Goal: Information Seeking & Learning: Learn about a topic

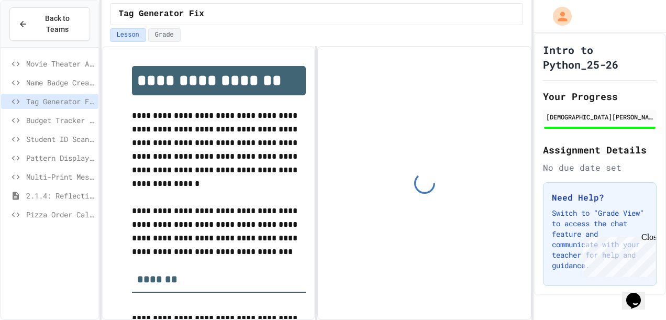
click at [647, 237] on div "Close" at bounding box center [647, 238] width 13 height 13
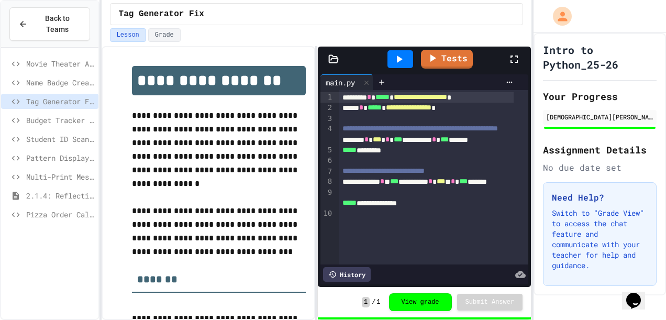
click at [401, 59] on icon at bounding box center [399, 59] width 13 height 13
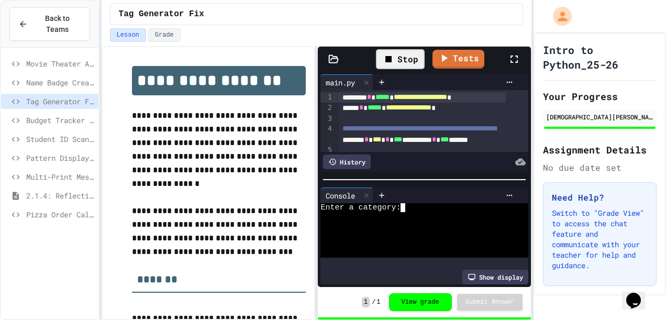
click at [428, 203] on div "Enter a category:" at bounding box center [414, 207] width 188 height 9
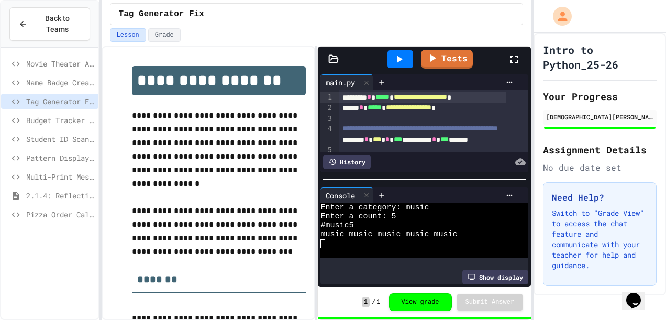
click at [50, 77] on span "Name Badge Creator" at bounding box center [60, 82] width 68 height 11
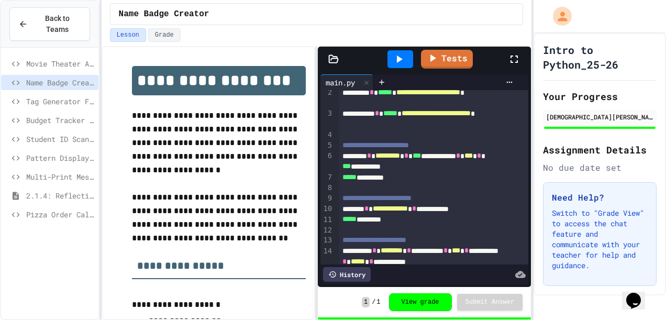
scroll to position [56, 0]
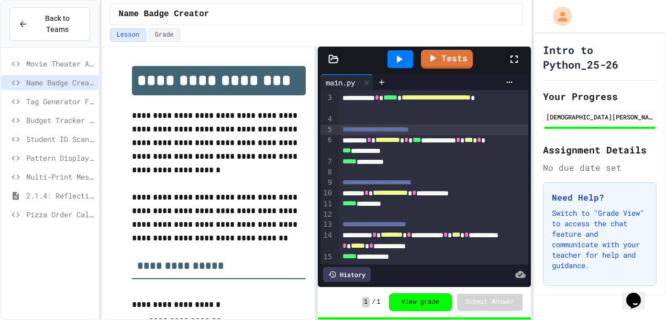
click at [354, 126] on span "**********" at bounding box center [375, 129] width 66 height 7
click at [354, 125] on span "**********" at bounding box center [375, 128] width 66 height 7
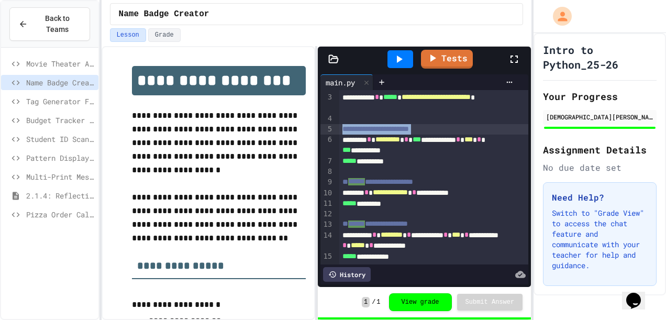
click at [354, 125] on span "**********" at bounding box center [375, 128] width 66 height 7
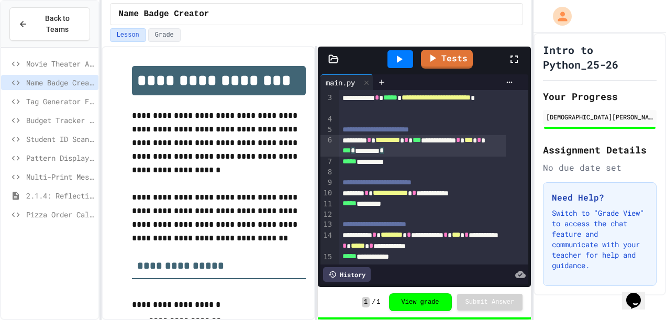
click at [386, 137] on div "**********" at bounding box center [422, 145] width 166 height 21
click at [438, 135] on div "**********" at bounding box center [422, 145] width 166 height 21
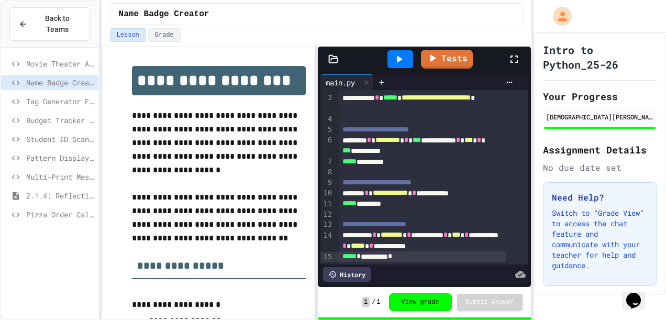
click at [63, 58] on span "Movie Theater Announcer" at bounding box center [60, 63] width 68 height 11
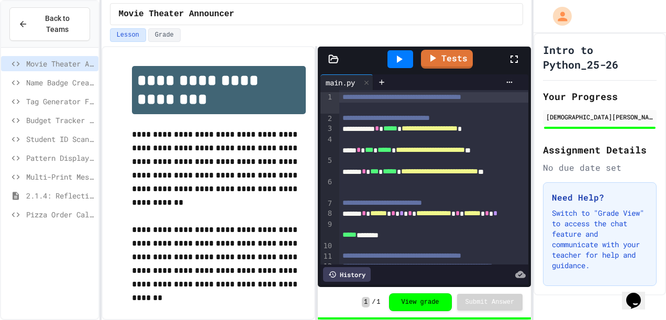
click at [360, 103] on div "**********" at bounding box center [434, 97] width 190 height 10
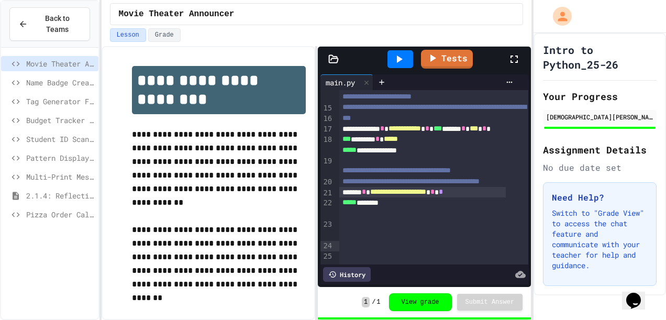
scroll to position [236, 0]
click at [398, 58] on icon at bounding box center [400, 58] width 6 height 7
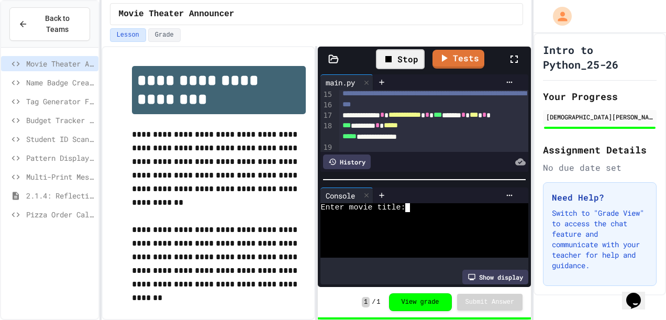
click at [435, 203] on div "Enter movie title:" at bounding box center [414, 207] width 188 height 9
type textarea "*********"
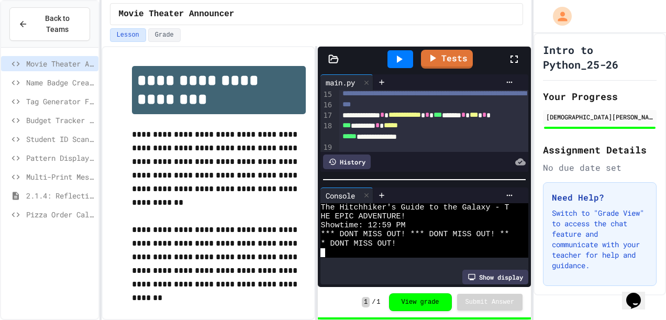
scroll to position [46, 0]
drag, startPoint x: 368, startPoint y: 223, endPoint x: 413, endPoint y: 221, distance: 45.1
click at [41, 115] on span "Budget Tracker Fix" at bounding box center [60, 120] width 68 height 11
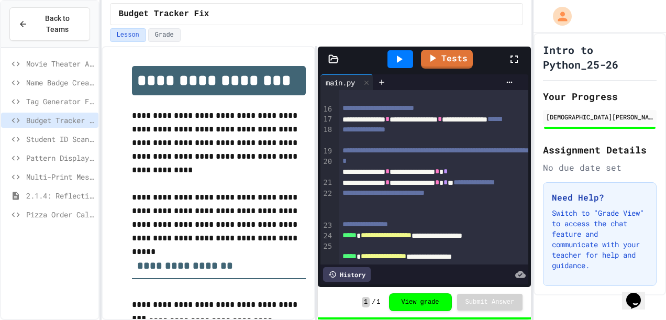
scroll to position [256, 0]
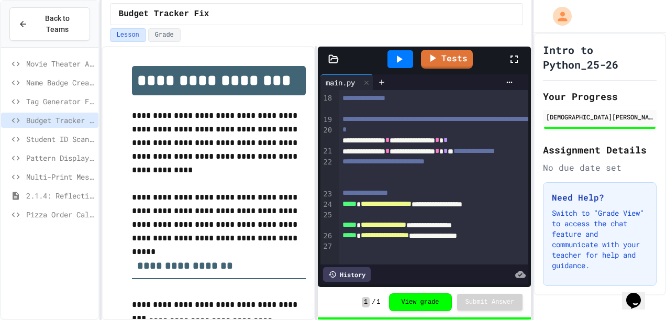
click at [61, 133] on span "Student ID Scanner" at bounding box center [60, 138] width 68 height 11
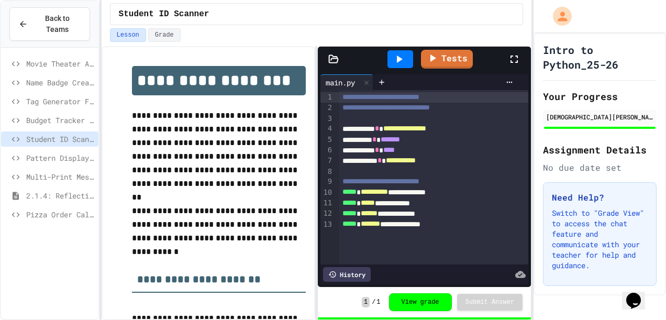
click at [401, 53] on icon at bounding box center [399, 59] width 13 height 13
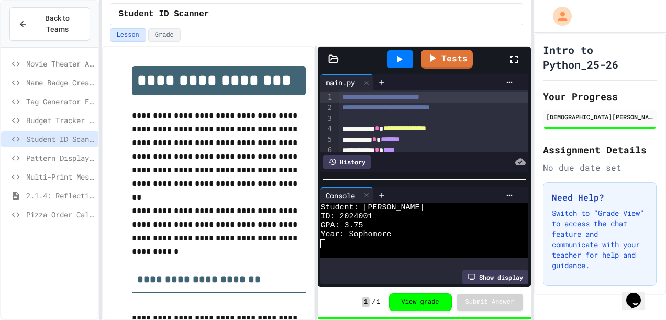
click at [67, 133] on span "Student ID Scanner" at bounding box center [60, 138] width 68 height 11
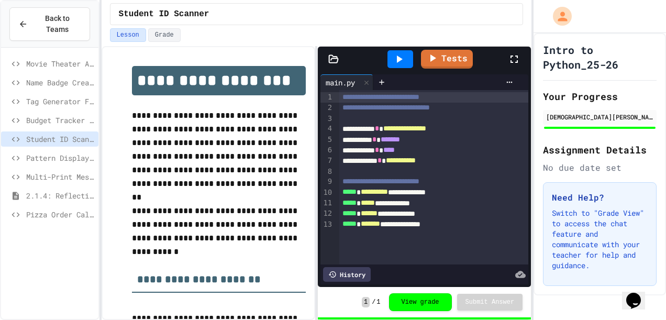
click at [52, 150] on div "Pattern Display Challenge" at bounding box center [49, 157] width 97 height 15
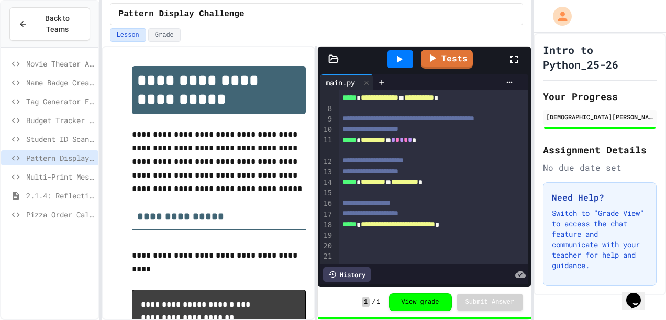
scroll to position [98, 0]
click at [404, 61] on icon at bounding box center [399, 59] width 13 height 13
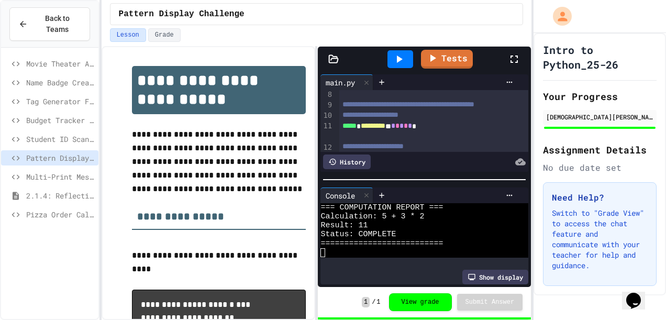
click at [44, 171] on span "Multi-Print Message" at bounding box center [60, 176] width 68 height 11
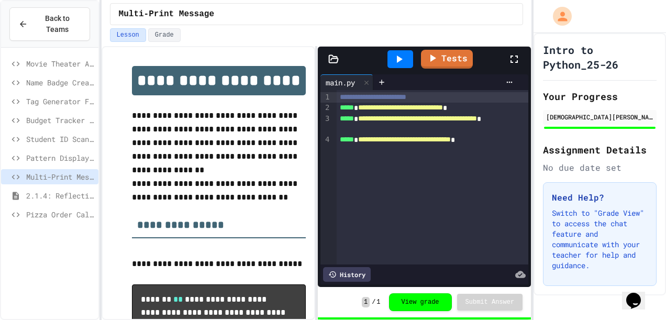
click at [399, 60] on icon at bounding box center [400, 58] width 6 height 7
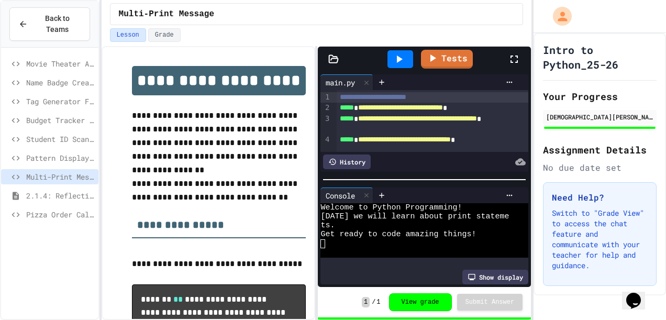
click at [65, 190] on span "2.1.4: Reflection - Evolving Technology" at bounding box center [60, 195] width 68 height 11
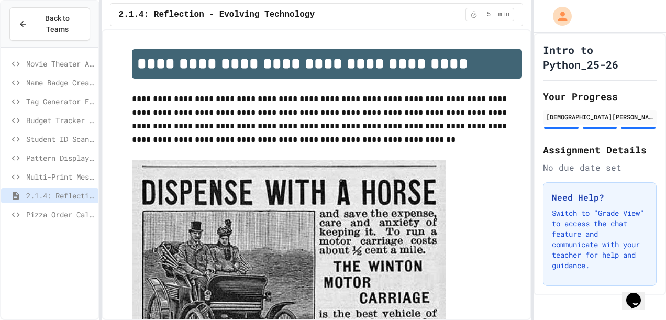
click at [65, 209] on span "Pizza Order Calculator" at bounding box center [60, 214] width 68 height 11
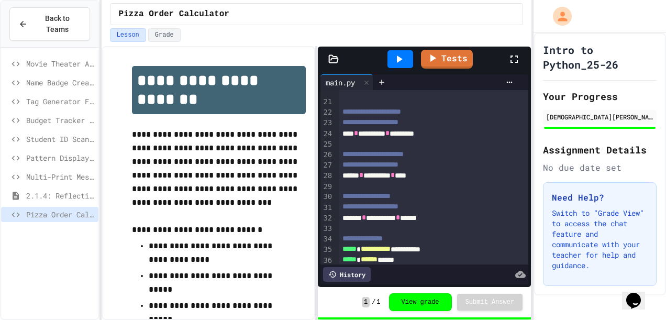
scroll to position [266, 0]
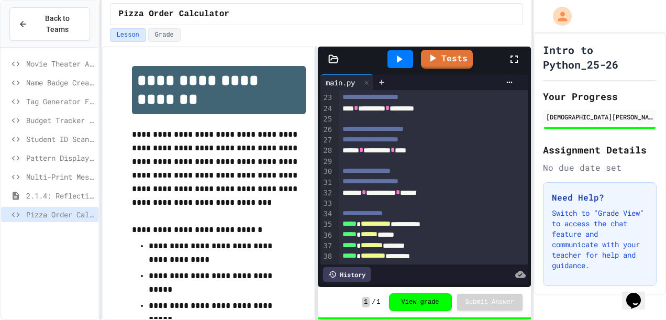
click at [398, 62] on icon at bounding box center [399, 59] width 13 height 13
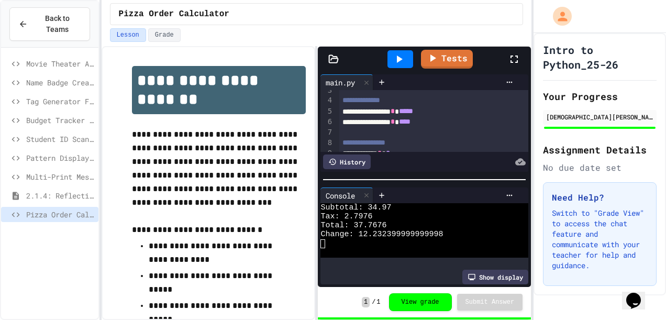
scroll to position [0, 0]
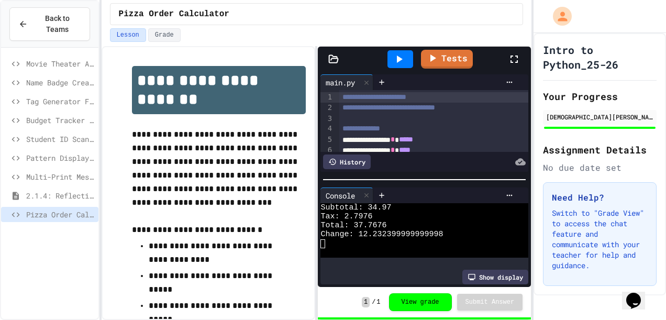
click at [61, 190] on div "2.1.4: Reflection - Evolving Technology" at bounding box center [49, 195] width 97 height 15
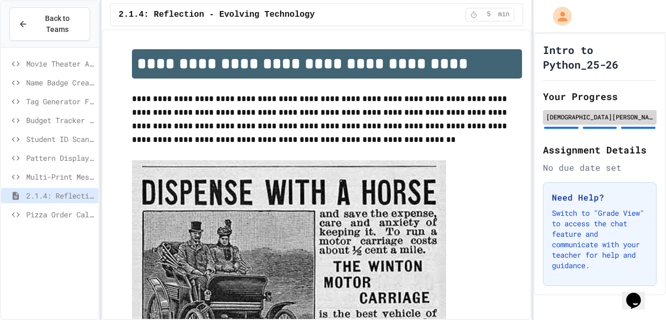
click at [580, 119] on div "[DEMOGRAPHIC_DATA][PERSON_NAME]" at bounding box center [599, 116] width 107 height 9
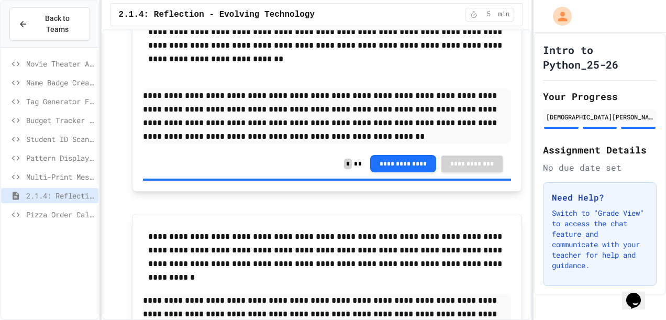
scroll to position [461, 0]
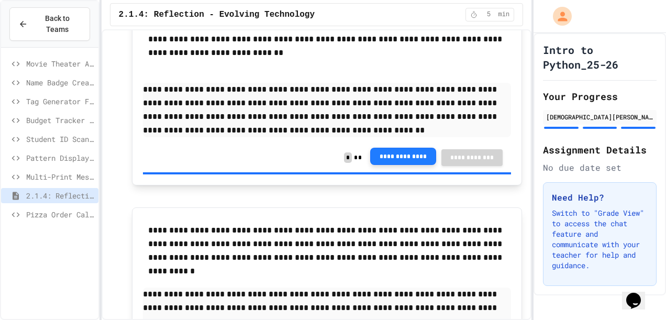
click at [393, 159] on button "**********" at bounding box center [403, 156] width 66 height 17
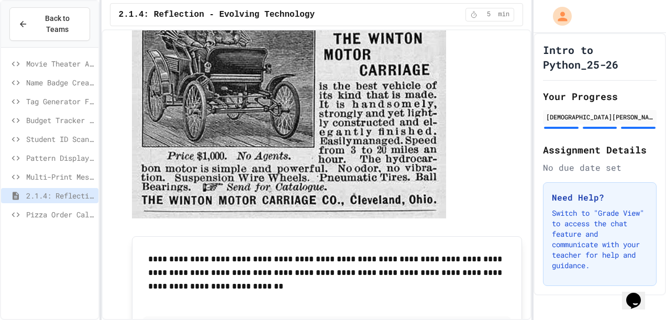
scroll to position [0, 0]
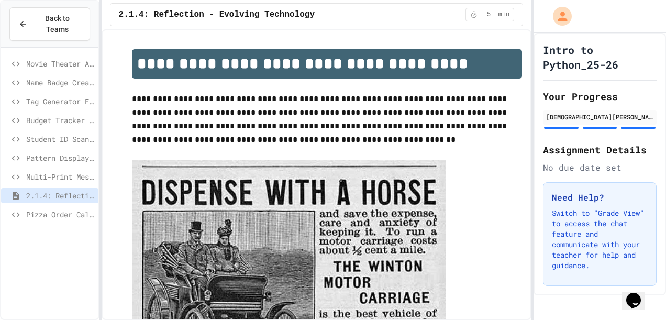
click at [307, 243] on img at bounding box center [289, 303] width 314 height 286
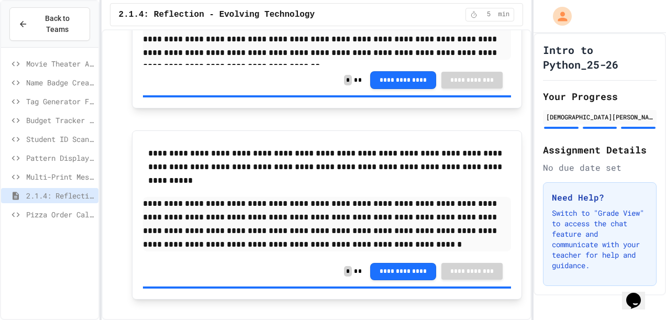
scroll to position [786, 0]
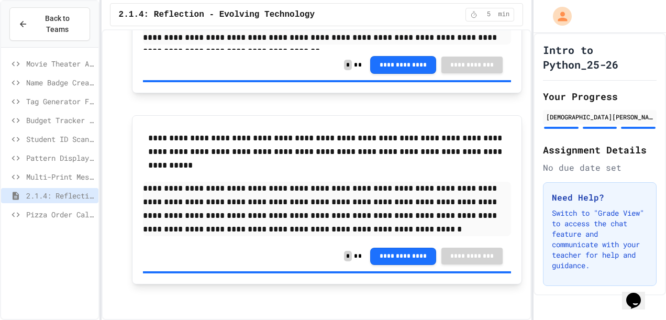
click at [39, 58] on span "Movie Theater Announcer" at bounding box center [60, 63] width 68 height 11
